Goal: Information Seeking & Learning: Learn about a topic

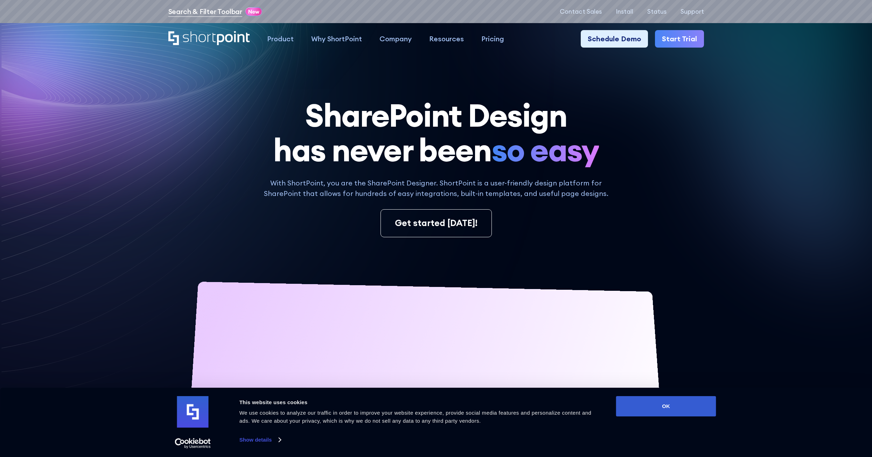
click at [196, 9] on link "Search & Filter Toolbar" at bounding box center [205, 11] width 74 height 11
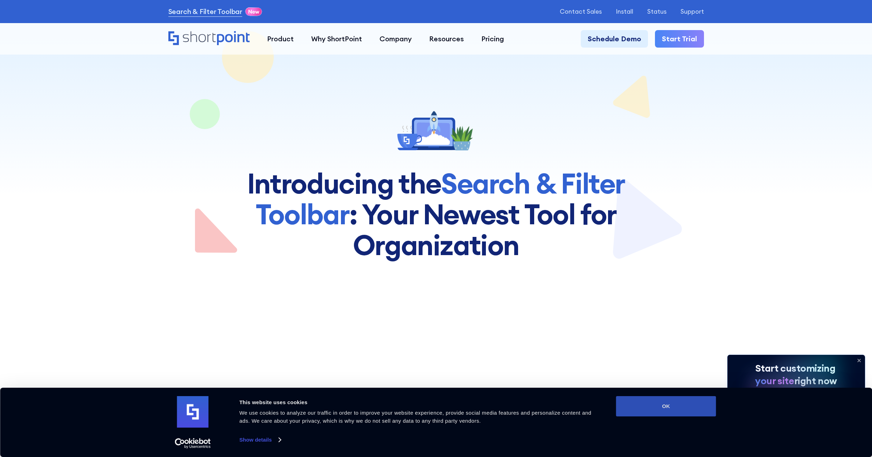
click at [654, 403] on button "OK" at bounding box center [666, 406] width 100 height 20
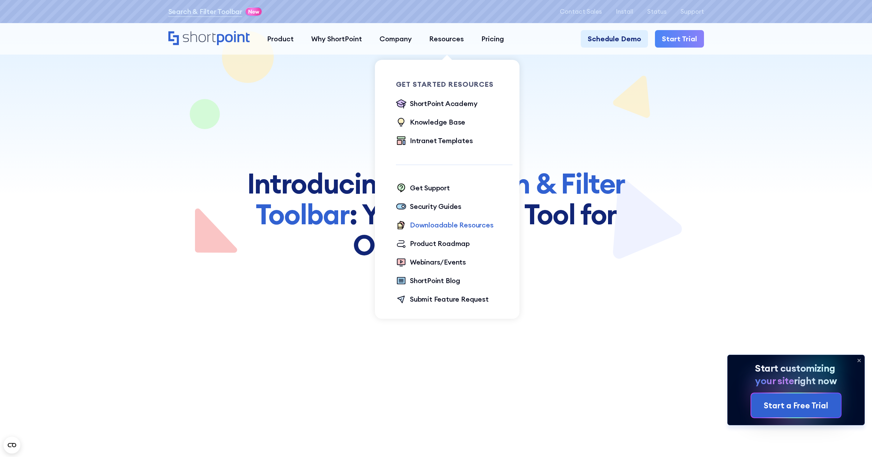
click at [432, 225] on div "Downloadable Resources" at bounding box center [452, 225] width 84 height 11
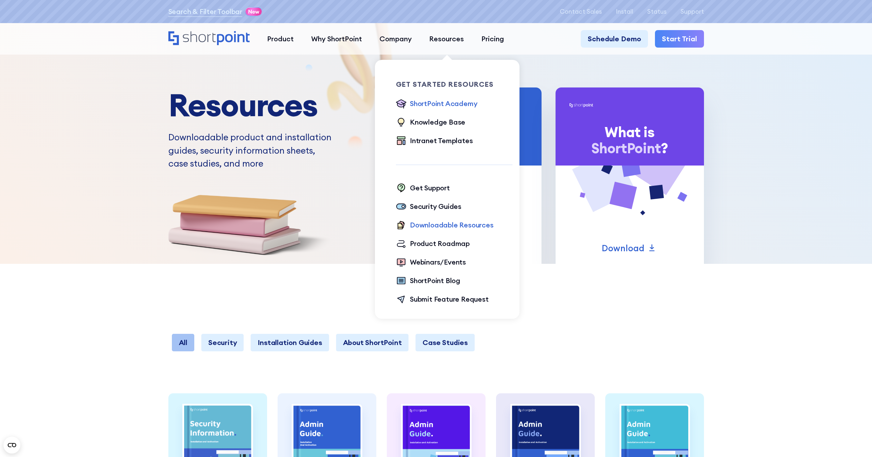
click at [446, 105] on div "ShortPoint Academy" at bounding box center [443, 103] width 67 height 11
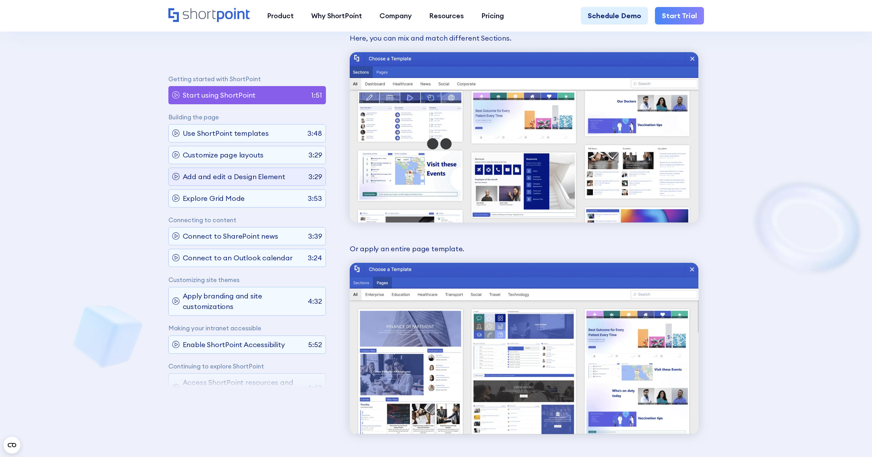
click at [225, 174] on p "Add and edit a Design Element" at bounding box center [234, 177] width 103 height 11
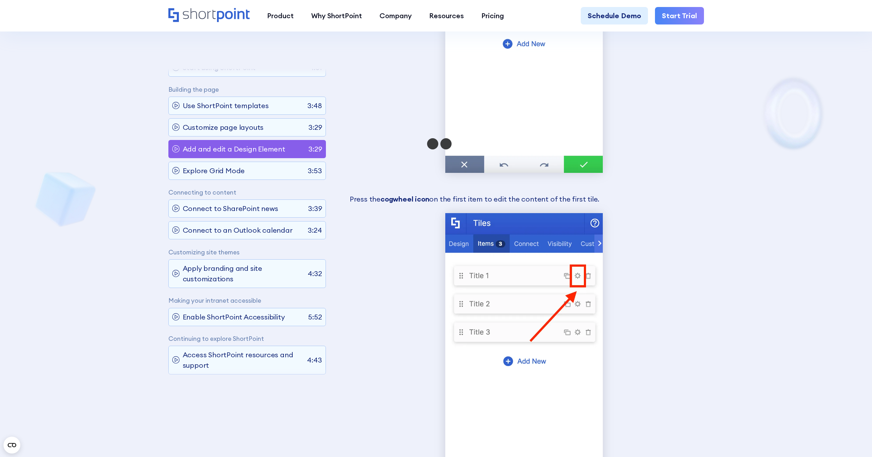
scroll to position [1803, 0]
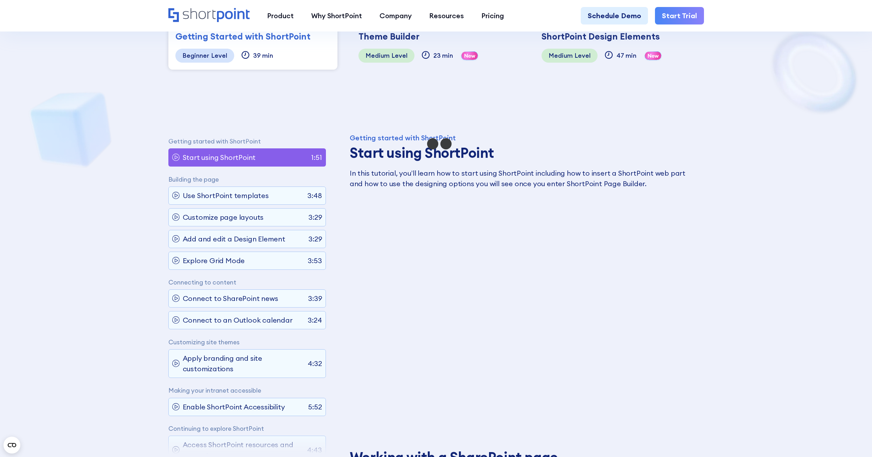
scroll to position [350, 0]
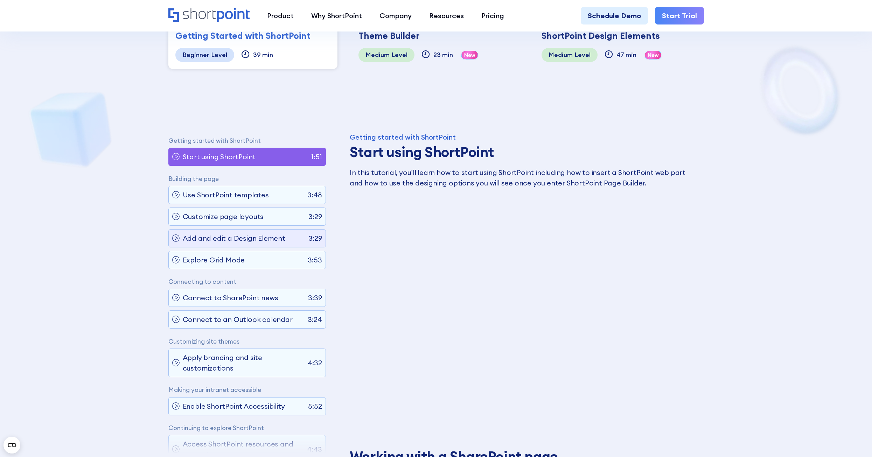
click at [216, 234] on p "Add and edit a Design Element" at bounding box center [234, 238] width 103 height 11
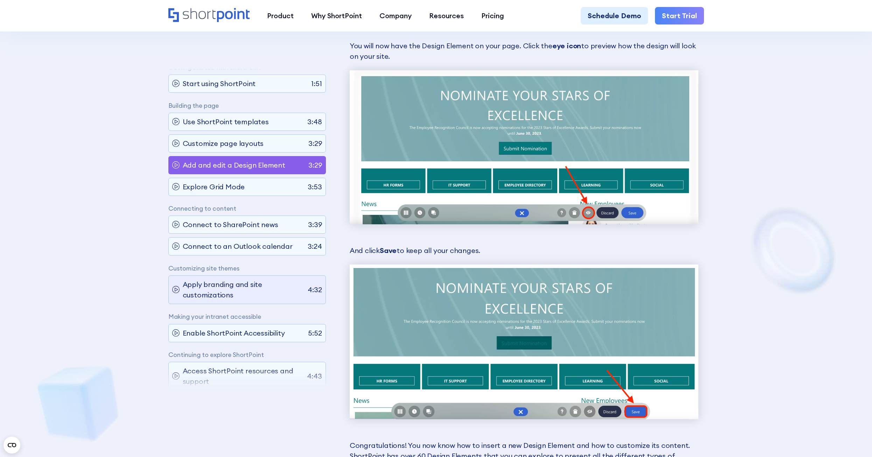
scroll to position [0, 0]
